Goal: Transaction & Acquisition: Purchase product/service

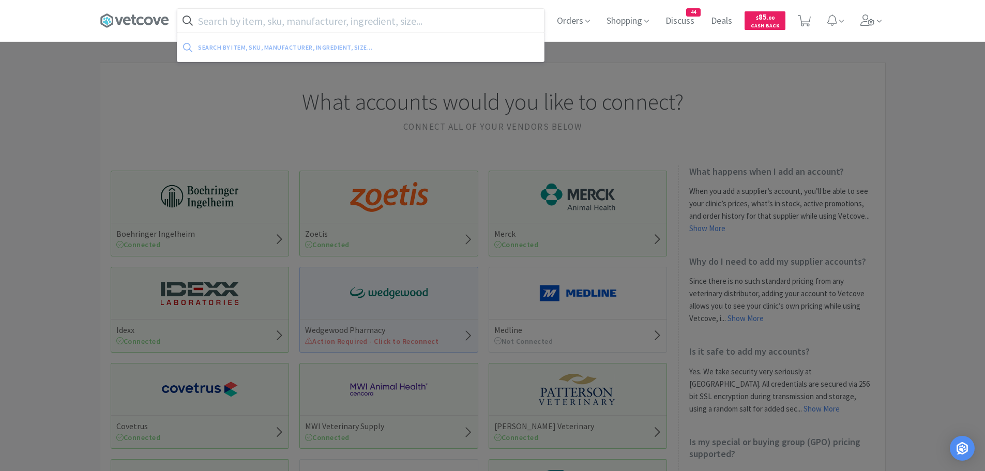
click at [335, 22] on input "text" at bounding box center [360, 21] width 367 height 24
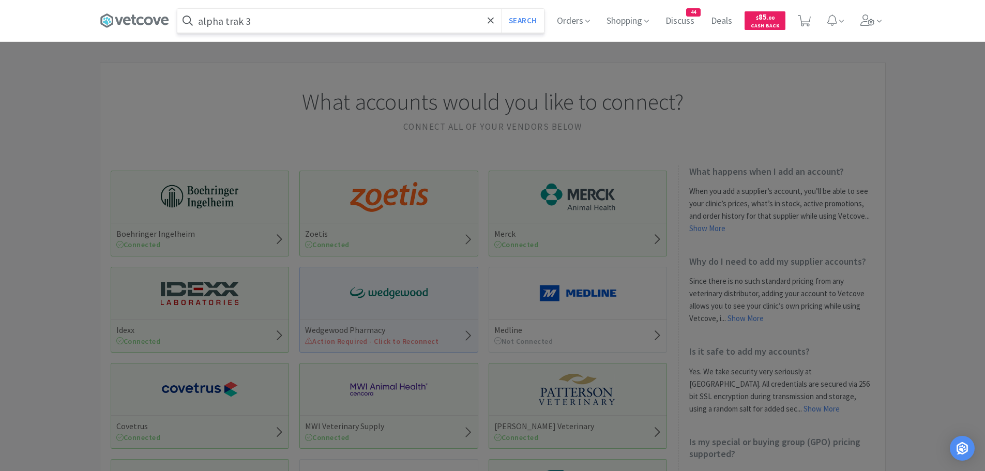
type input "alpha trak 3"
click at [501, 9] on button "Search" at bounding box center [522, 21] width 43 height 24
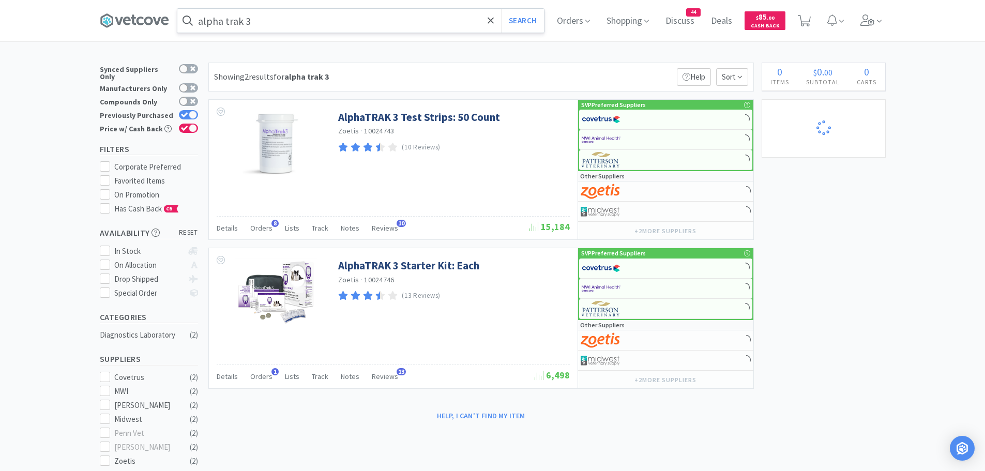
select select "6"
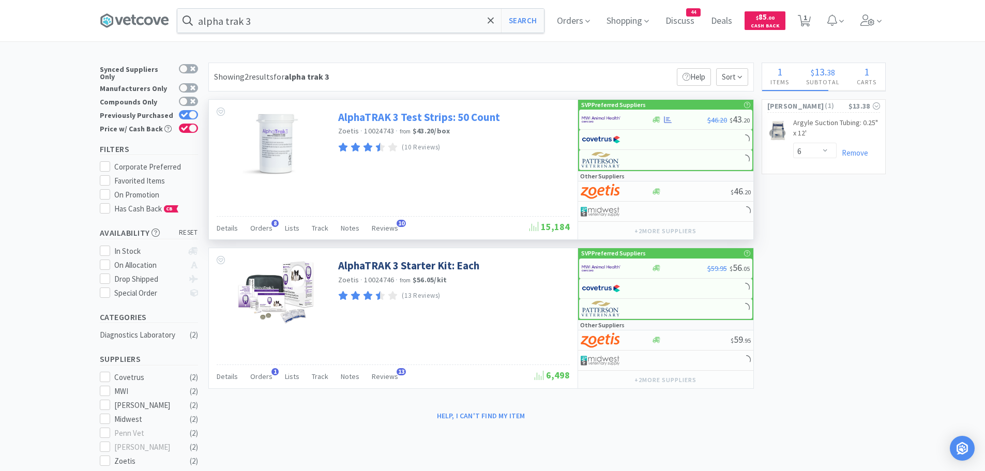
select select "10"
select select "4"
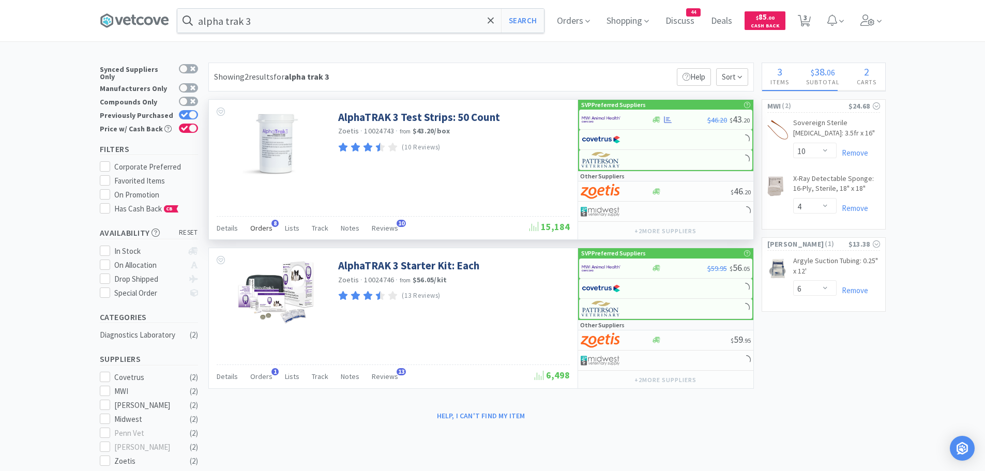
click at [271, 224] on span "8" at bounding box center [274, 223] width 7 height 7
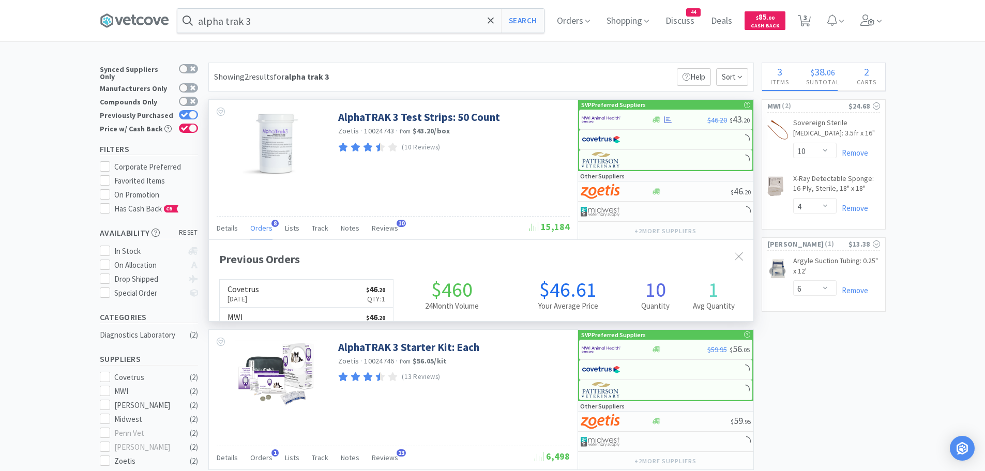
scroll to position [277, 545]
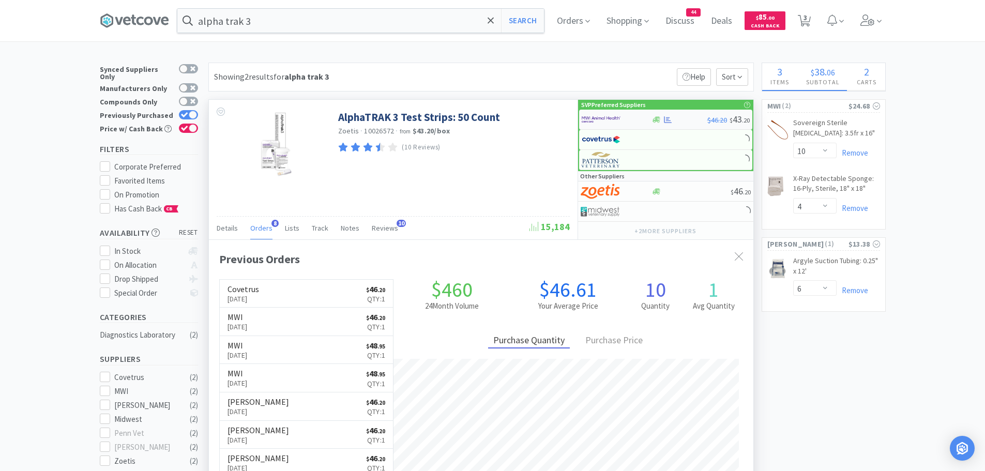
select select "12"
select select "1"
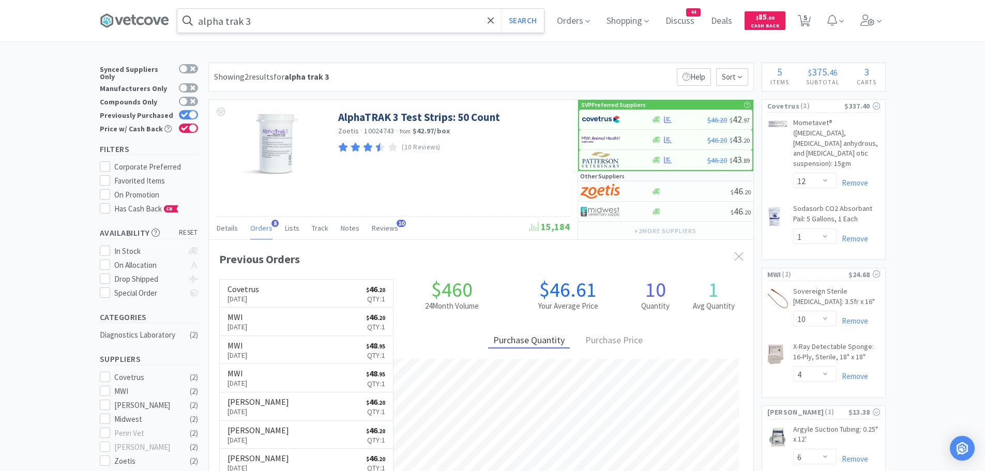
click at [308, 14] on input "alpha trak 3" at bounding box center [360, 21] width 367 height 24
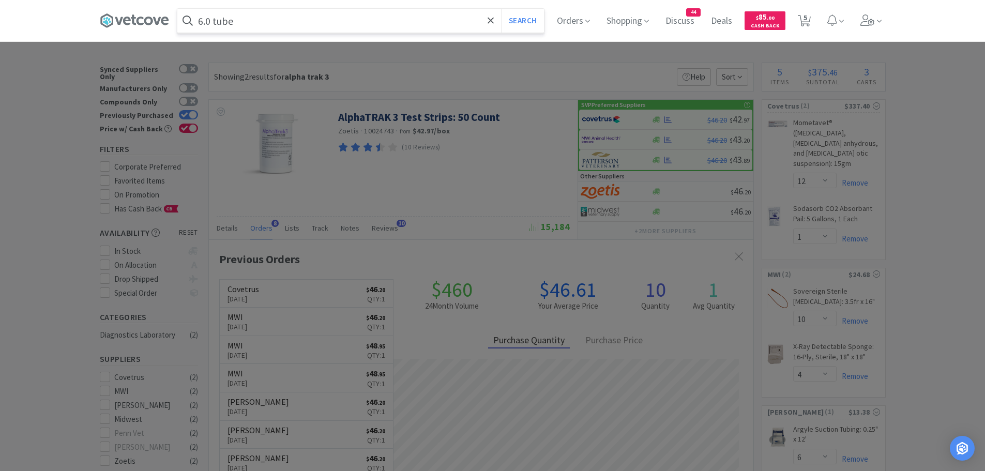
click at [501, 9] on button "Search" at bounding box center [522, 21] width 43 height 24
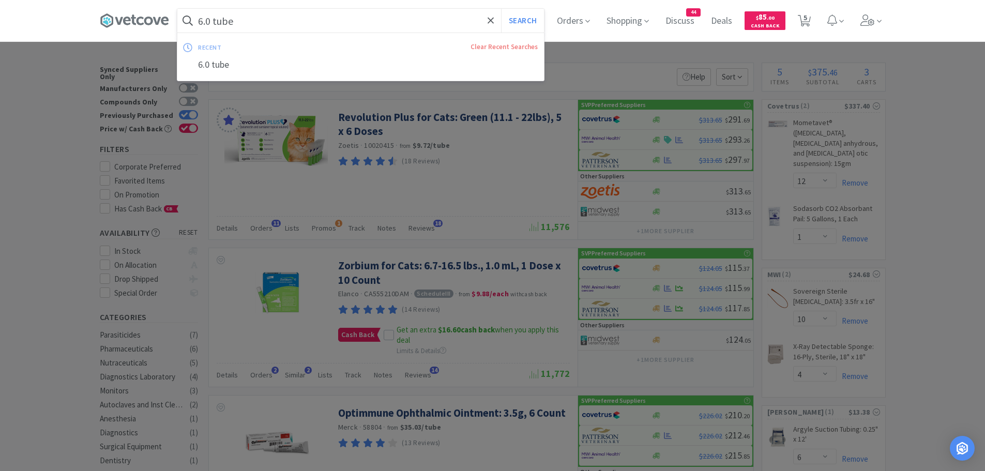
click at [262, 20] on input "6.0 tube" at bounding box center [360, 21] width 367 height 24
click at [272, 22] on input "6.0 tube" at bounding box center [360, 21] width 367 height 24
click at [501, 9] on button "Search" at bounding box center [522, 21] width 43 height 24
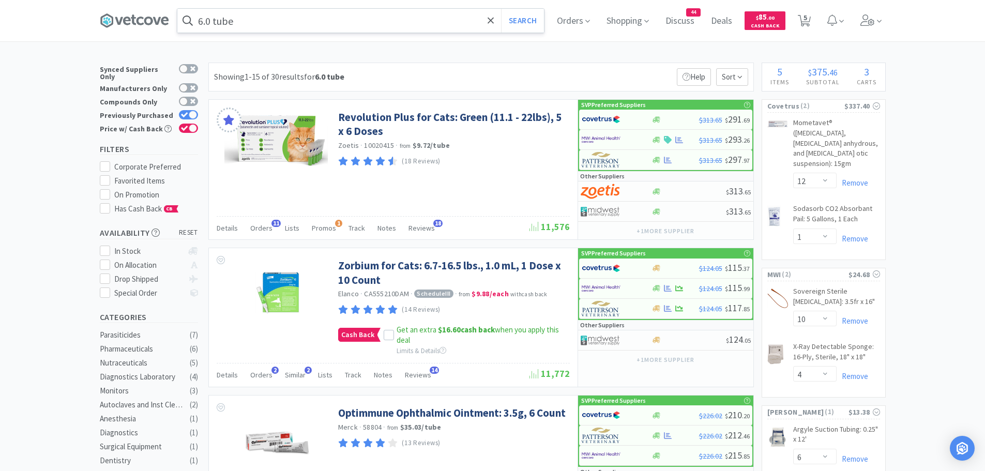
click at [272, 22] on input "6.0 tube" at bounding box center [360, 21] width 367 height 24
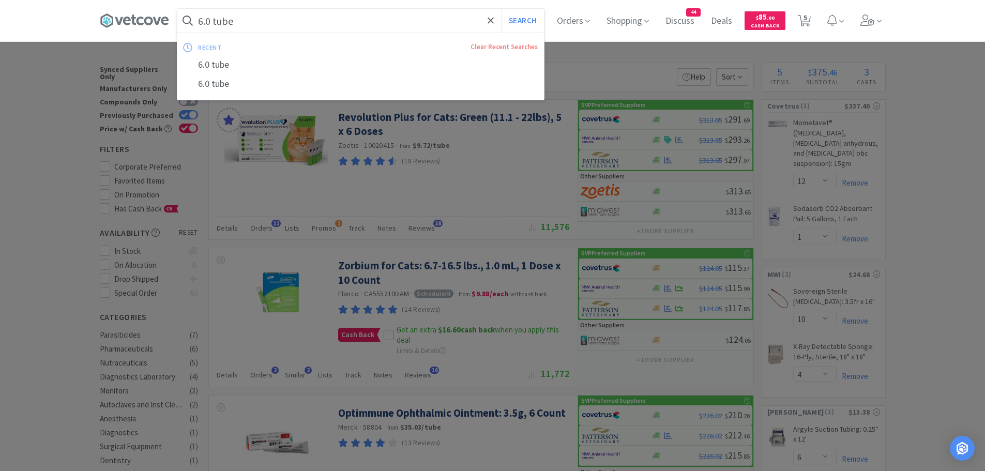
click at [272, 22] on input "6.0 tube" at bounding box center [360, 21] width 367 height 24
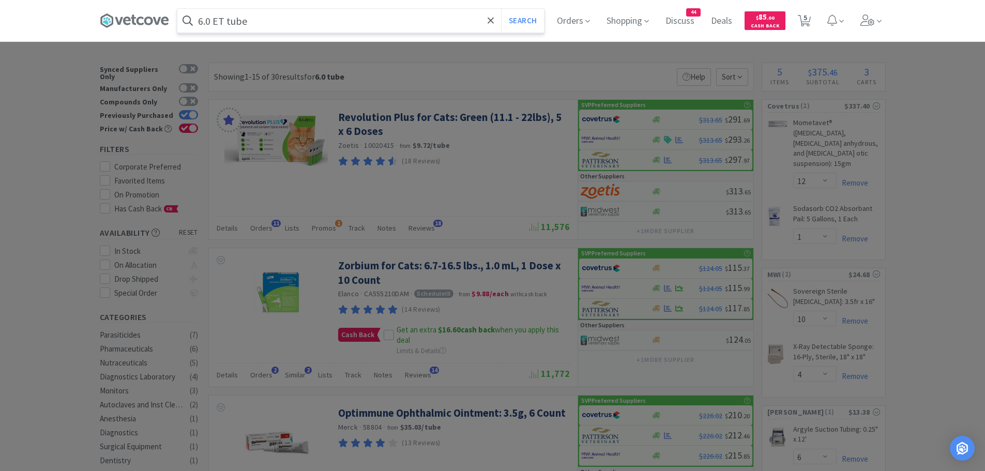
type input "6.0 ET tube"
click at [501, 9] on button "Search" at bounding box center [522, 21] width 43 height 24
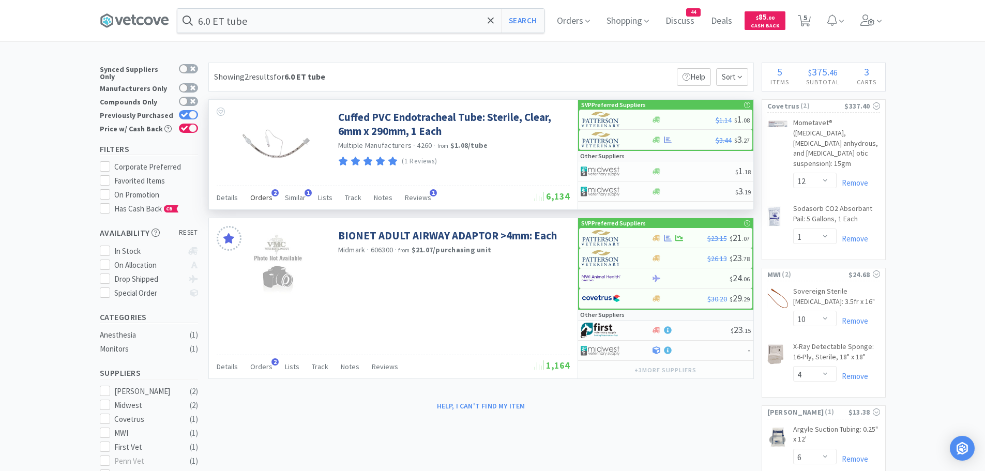
click at [267, 195] on span "Orders" at bounding box center [261, 197] width 22 height 9
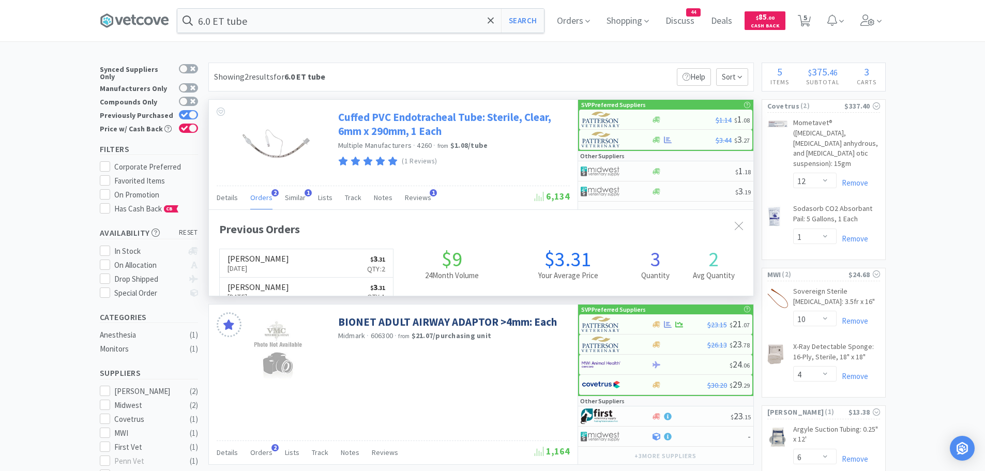
scroll to position [268, 545]
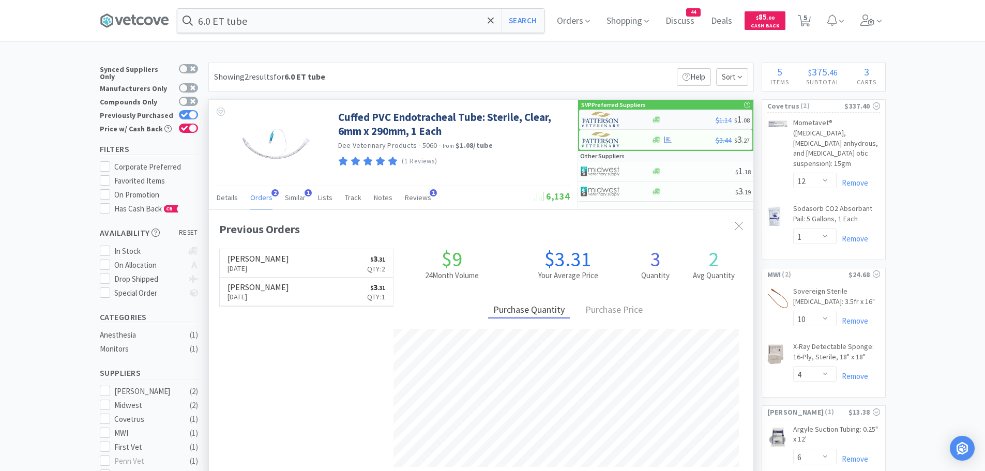
click at [604, 122] on img at bounding box center [601, 120] width 39 height 16
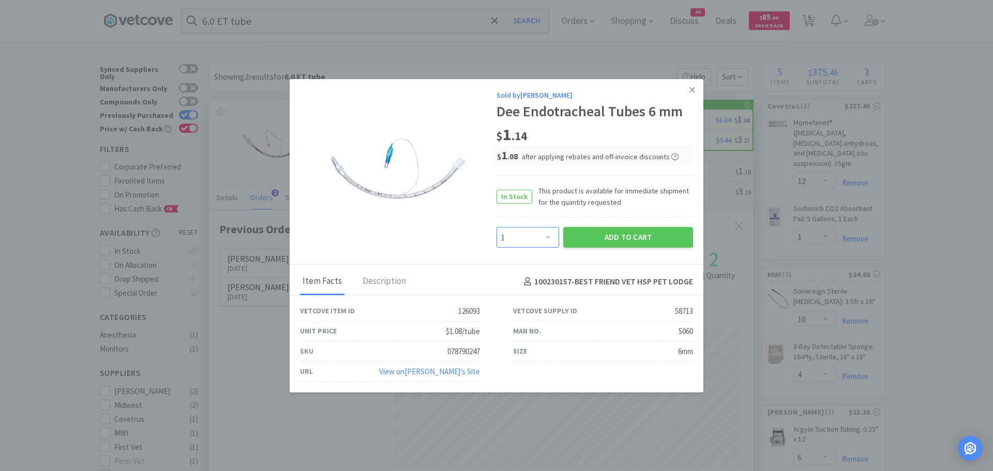
click at [522, 238] on select "Enter Quantity 1 2 3 4 5 6 7 8 9 10 11 12 13 14 15 16 17 18 19 20 Enter Quantity" at bounding box center [527, 237] width 63 height 21
select select "2"
click at [496, 227] on select "Enter Quantity 1 2 3 4 5 6 7 8 9 10 11 12 13 14 15 16 17 18 19 20 Enter Quantity" at bounding box center [527, 237] width 63 height 21
click at [617, 233] on button "Add to Cart" at bounding box center [628, 237] width 130 height 21
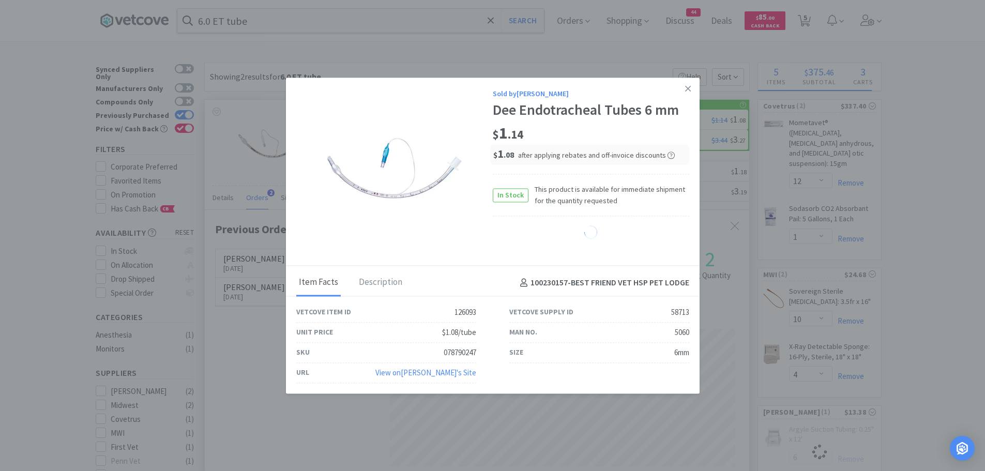
select select "2"
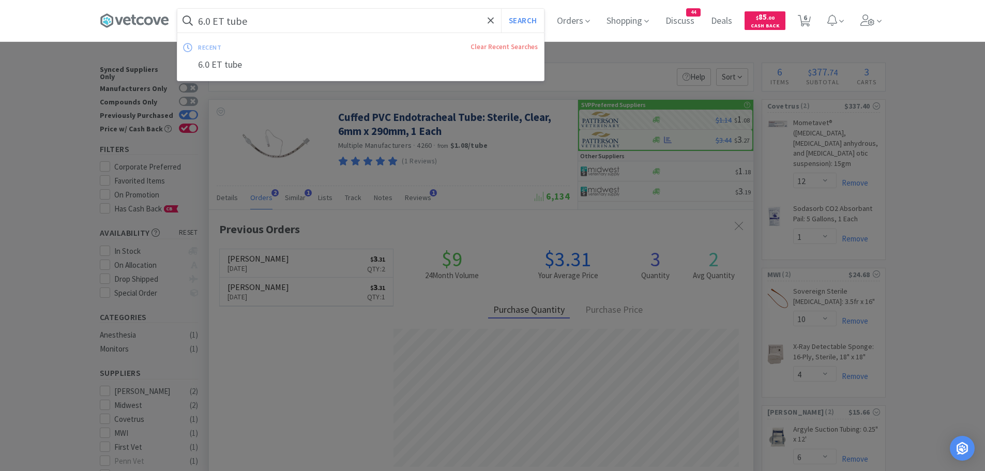
click at [265, 21] on input "6.0 ET tube" at bounding box center [360, 21] width 367 height 24
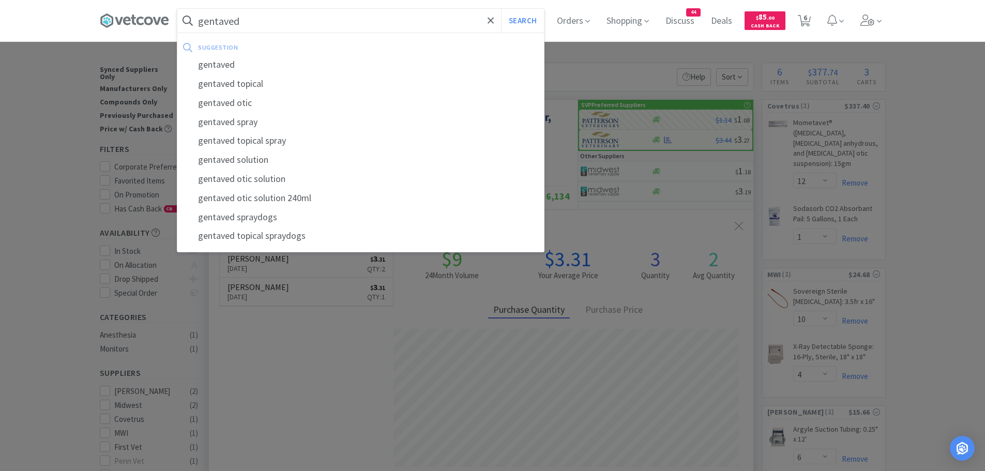
type input "gentaved"
click at [501, 9] on button "Search" at bounding box center [522, 21] width 43 height 24
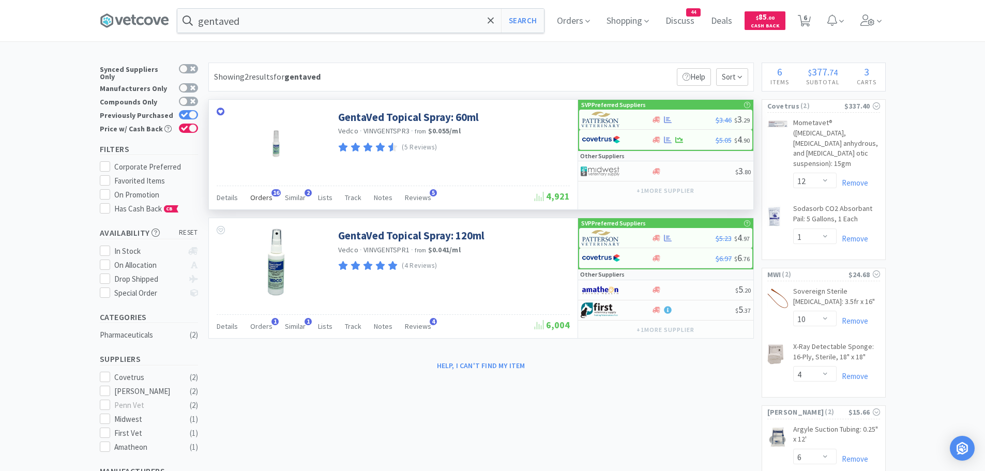
click at [265, 193] on span "Orders" at bounding box center [261, 197] width 22 height 9
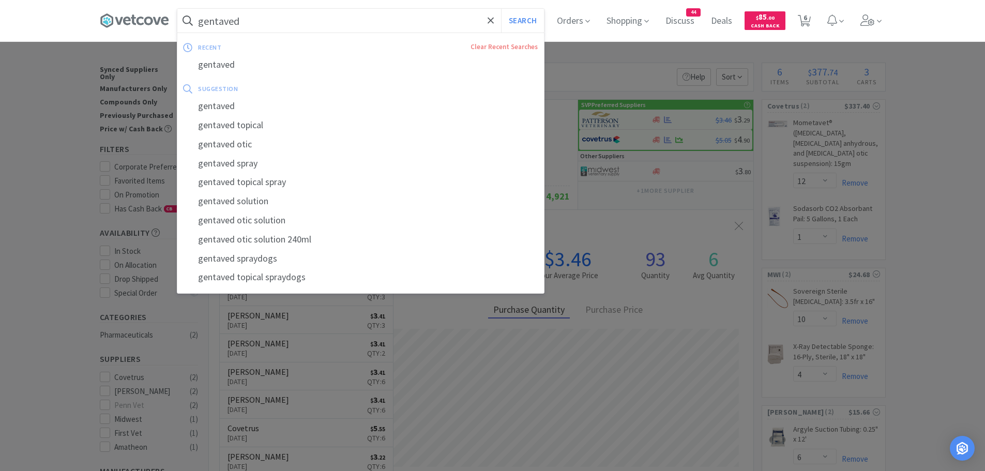
click at [266, 22] on input "gentaved" at bounding box center [360, 21] width 367 height 24
